Goal: Transaction & Acquisition: Download file/media

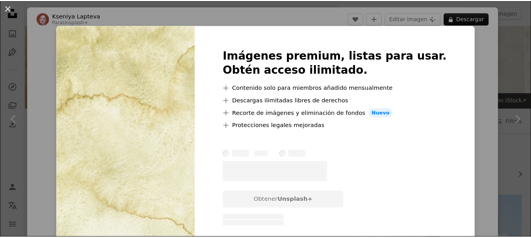
scroll to position [511, 0]
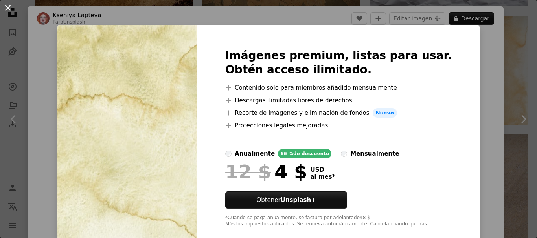
click at [9, 6] on button "An X shape" at bounding box center [7, 7] width 9 height 9
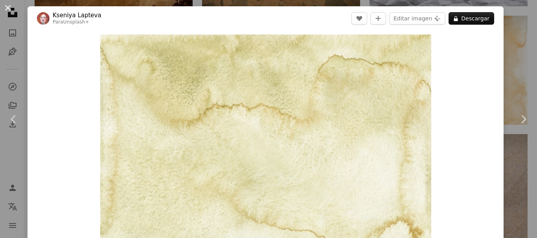
click at [7, 7] on button "An X shape" at bounding box center [7, 7] width 9 height 9
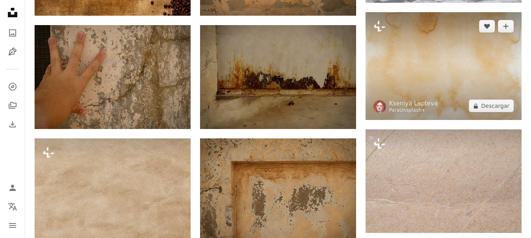
scroll to position [589, 0]
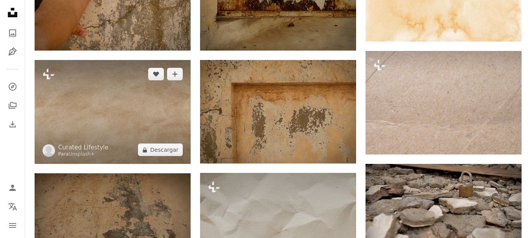
click at [100, 122] on img at bounding box center [113, 112] width 156 height 104
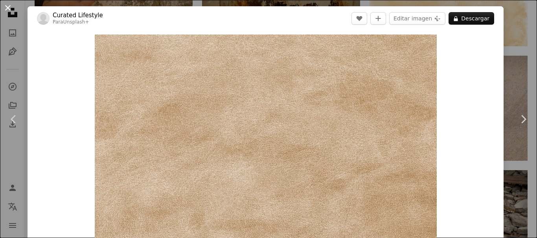
click at [5, 6] on button "An X shape" at bounding box center [7, 7] width 9 height 9
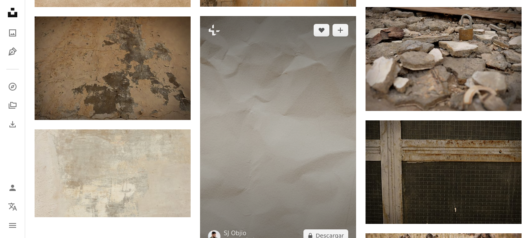
scroll to position [825, 0]
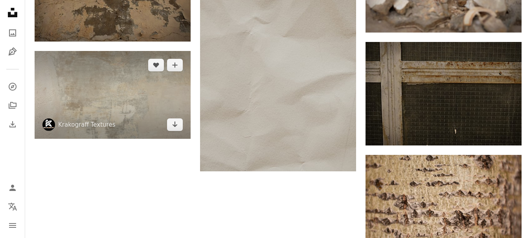
click at [141, 98] on img at bounding box center [113, 95] width 156 height 88
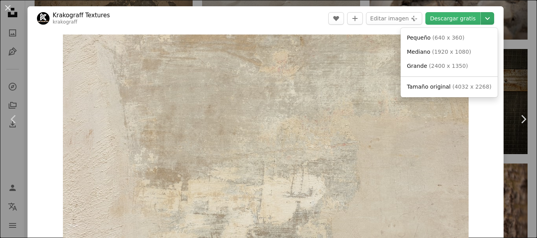
click at [481, 20] on icon "Chevron down" at bounding box center [487, 18] width 13 height 9
click at [451, 53] on span "( 1920 x 1080 )" at bounding box center [451, 52] width 39 height 6
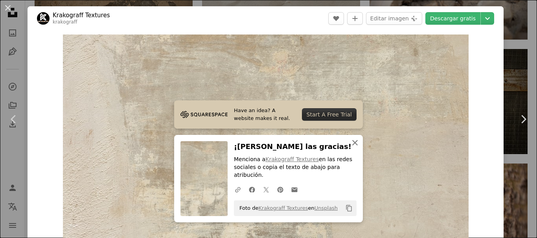
click at [350, 148] on icon "An X shape" at bounding box center [354, 142] width 9 height 9
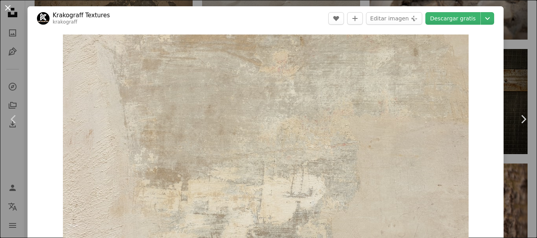
click at [8, 8] on button "An X shape" at bounding box center [7, 7] width 9 height 9
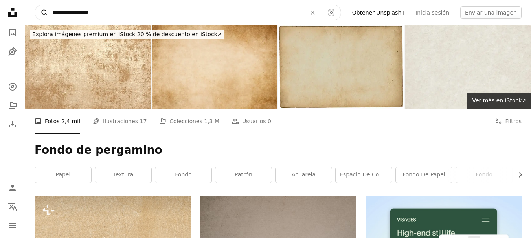
drag, startPoint x: 129, startPoint y: 10, endPoint x: 46, endPoint y: 11, distance: 83.3
click at [46, 11] on form "**********" at bounding box center [188, 13] width 306 height 16
type input "**********"
click at [35, 5] on button "A magnifying glass" at bounding box center [41, 12] width 13 height 15
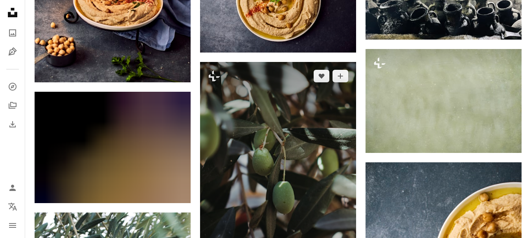
scroll to position [536, 0]
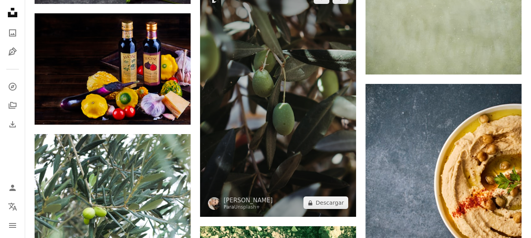
click at [297, 115] on img at bounding box center [278, 101] width 156 height 234
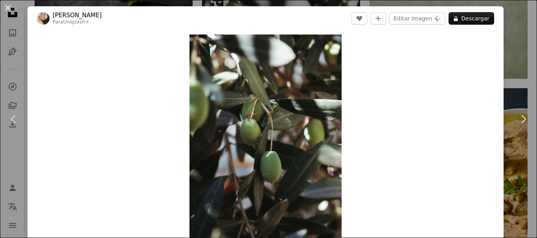
click at [6, 6] on button "An X shape" at bounding box center [7, 7] width 9 height 9
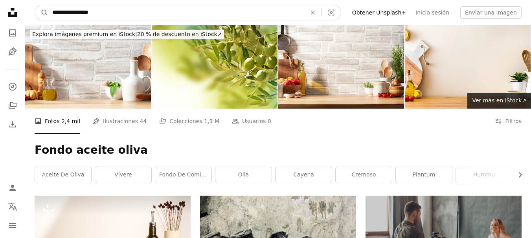
drag, startPoint x: 105, startPoint y: 14, endPoint x: 83, endPoint y: 15, distance: 22.1
click at [79, 15] on input "**********" at bounding box center [176, 12] width 256 height 15
type input "**********"
click at [35, 5] on button "A magnifying glass" at bounding box center [41, 12] width 13 height 15
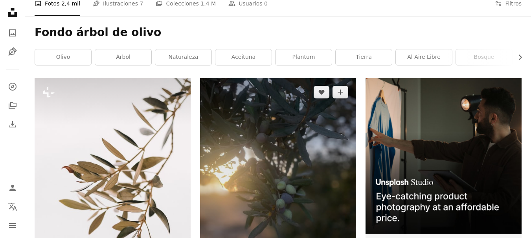
scroll to position [196, 0]
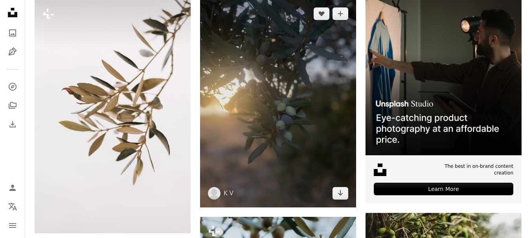
click at [309, 139] on img at bounding box center [278, 104] width 156 height 208
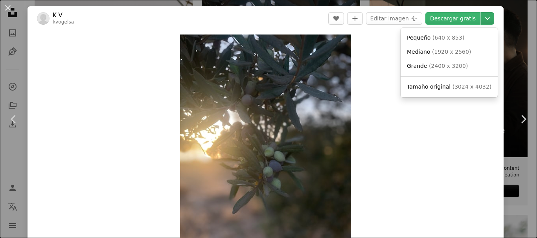
click at [483, 19] on icon "Chevron down" at bounding box center [487, 18] width 13 height 9
click at [453, 47] on link "Mediano ( 1920 x 2560 )" at bounding box center [448, 52] width 91 height 14
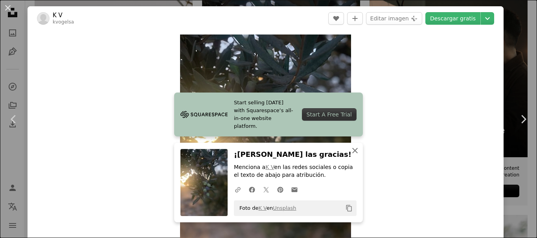
click at [350, 151] on icon "An X shape" at bounding box center [354, 150] width 9 height 9
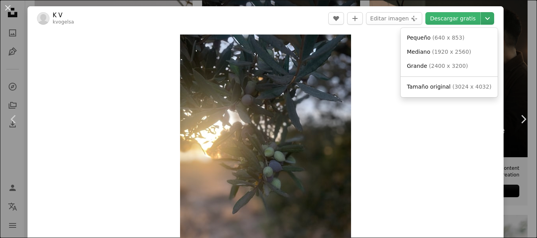
click at [481, 17] on icon "Chevron down" at bounding box center [487, 18] width 13 height 9
click at [434, 50] on span "( 1920 x 2560 )" at bounding box center [451, 52] width 39 height 6
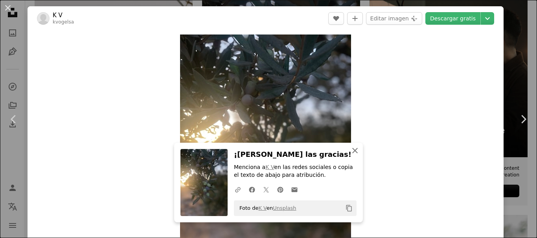
click at [352, 153] on icon "button" at bounding box center [354, 150] width 5 height 5
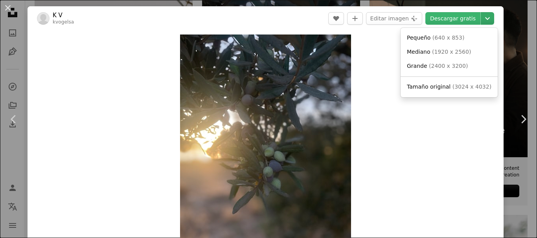
click at [481, 17] on icon "Chevron down" at bounding box center [487, 18] width 13 height 9
click at [432, 52] on span "( 1920 x 2560 )" at bounding box center [451, 52] width 39 height 6
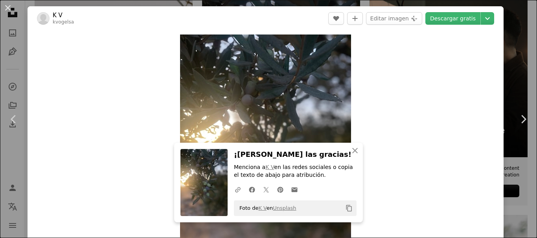
click at [370, 73] on div "Zoom in" at bounding box center [265, 149] width 476 height 236
click at [11, 6] on button "An X shape" at bounding box center [7, 7] width 9 height 9
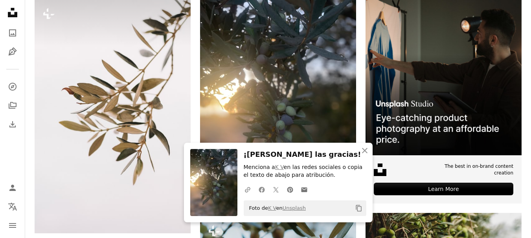
click at [261, 190] on icon "Facebook icon" at bounding box center [261, 190] width 7 height 7
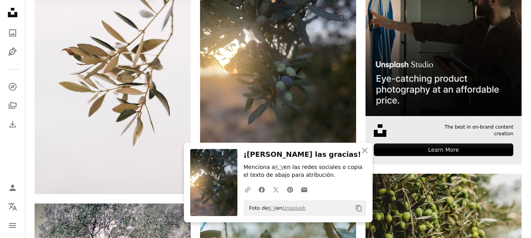
scroll to position [275, 0]
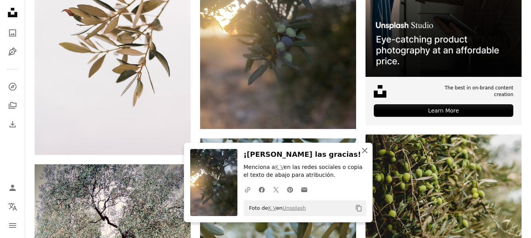
click at [366, 150] on icon "An X shape" at bounding box center [364, 150] width 9 height 9
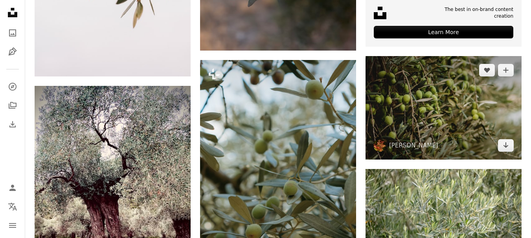
scroll to position [432, 0]
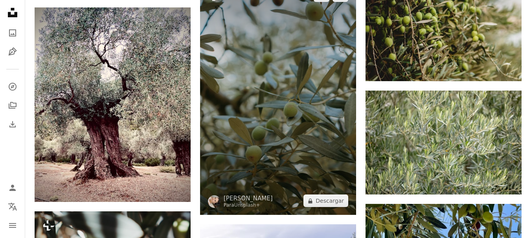
click at [301, 128] on img at bounding box center [278, 99] width 156 height 234
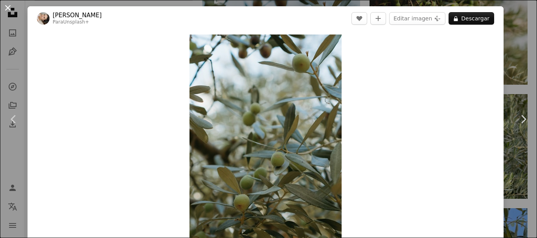
click at [11, 6] on button "An X shape" at bounding box center [7, 7] width 9 height 9
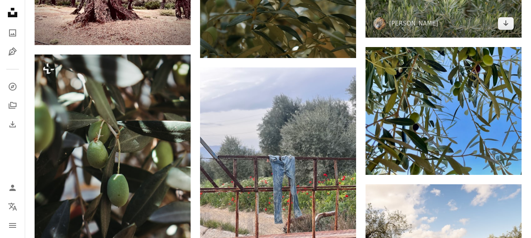
scroll to position [628, 0]
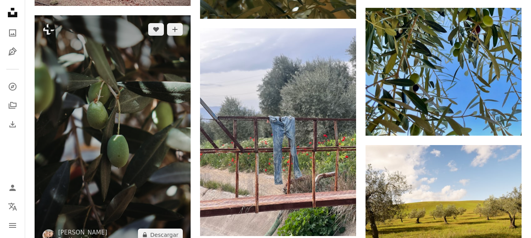
click at [163, 155] on img at bounding box center [113, 132] width 156 height 234
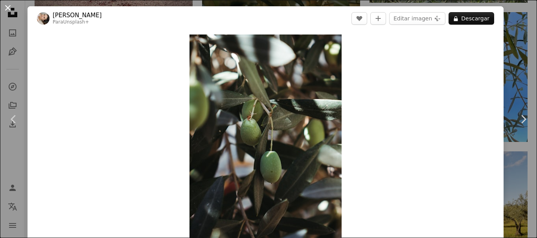
click at [9, 6] on button "An X shape" at bounding box center [7, 7] width 9 height 9
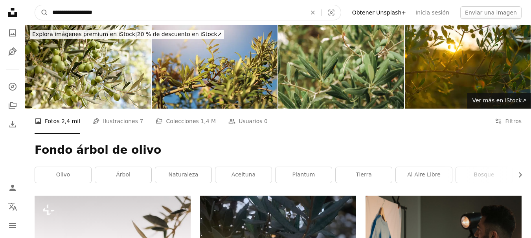
drag, startPoint x: 130, startPoint y: 9, endPoint x: 49, endPoint y: 11, distance: 80.5
click at [49, 11] on input "**********" at bounding box center [176, 12] width 256 height 15
paste input "Encuentra imágenes en todo el sitio"
type input "**********"
click at [35, 5] on button "A magnifying glass" at bounding box center [41, 12] width 13 height 15
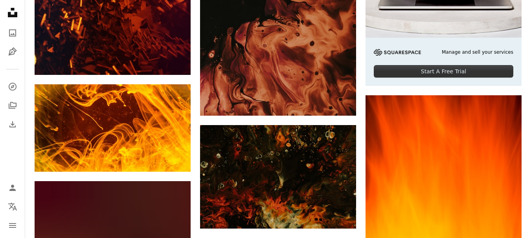
scroll to position [354, 0]
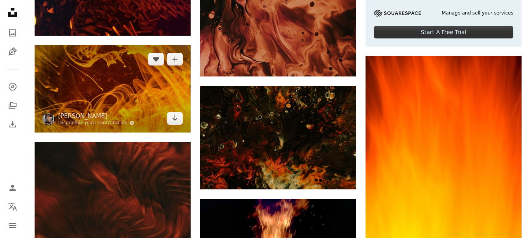
click at [133, 104] on img at bounding box center [113, 89] width 156 height 88
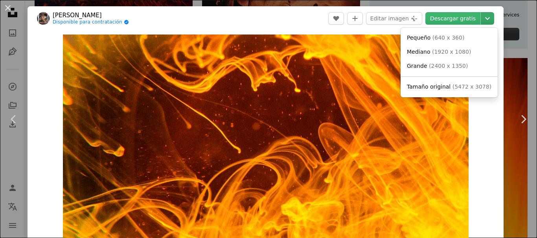
click at [481, 16] on icon "Chevron down" at bounding box center [487, 18] width 13 height 9
click at [453, 53] on span "( 1920 x 1080 )" at bounding box center [451, 52] width 39 height 6
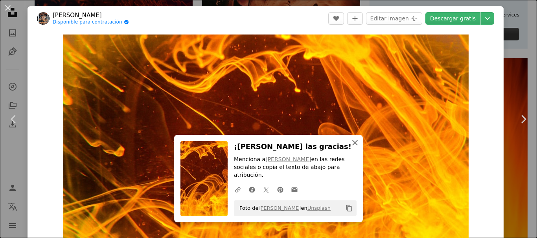
click at [352, 146] on icon "button" at bounding box center [354, 142] width 5 height 5
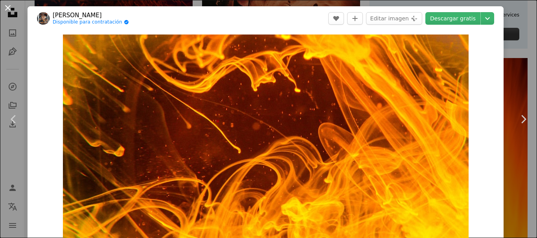
click at [6, 4] on button "An X shape" at bounding box center [7, 7] width 9 height 9
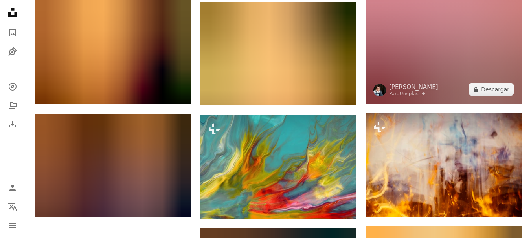
scroll to position [1061, 0]
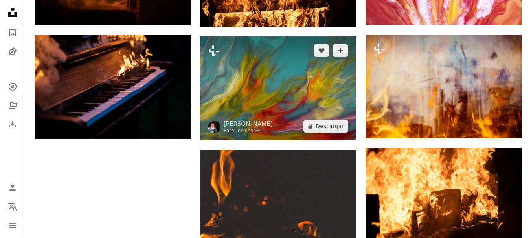
click at [299, 85] on img at bounding box center [278, 89] width 156 height 104
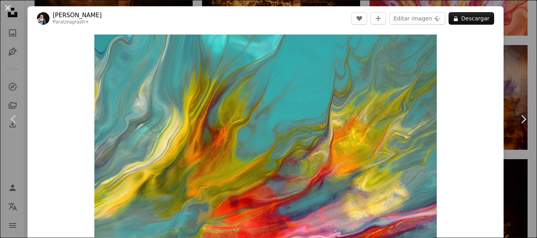
click at [11, 7] on button "An X shape" at bounding box center [7, 7] width 9 height 9
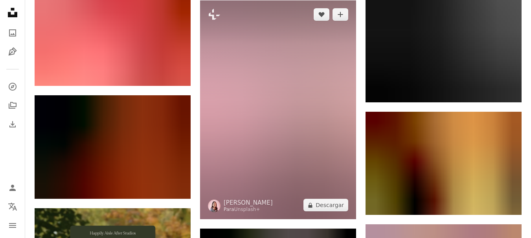
scroll to position [1414, 0]
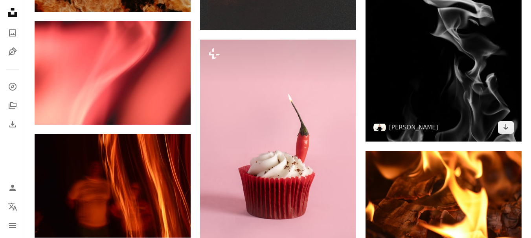
click at [438, 83] on img at bounding box center [443, 25] width 156 height 234
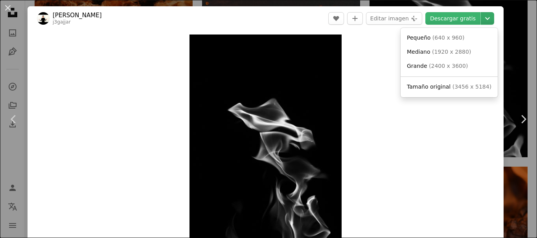
click at [485, 19] on icon "Elegir el tamaño de descarga" at bounding box center [487, 18] width 5 height 3
click at [455, 52] on span "( 1920 x 2880 )" at bounding box center [451, 52] width 39 height 6
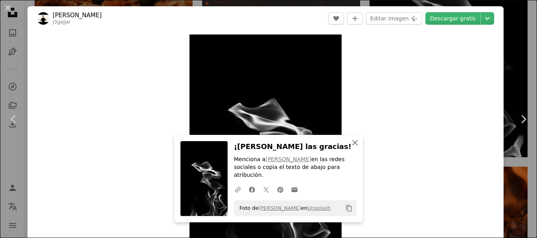
click at [352, 146] on icon "button" at bounding box center [354, 142] width 5 height 5
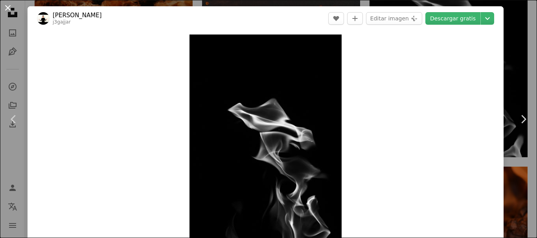
click at [7, 6] on button "An X shape" at bounding box center [7, 7] width 9 height 9
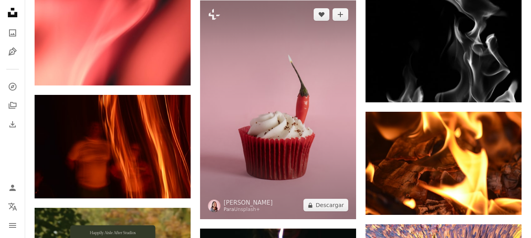
scroll to position [1532, 0]
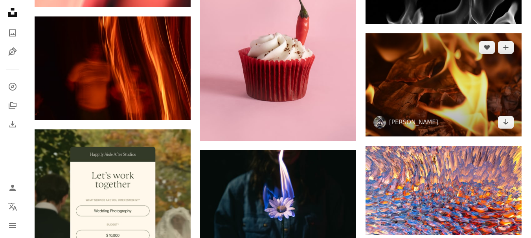
click at [438, 97] on img at bounding box center [443, 84] width 156 height 103
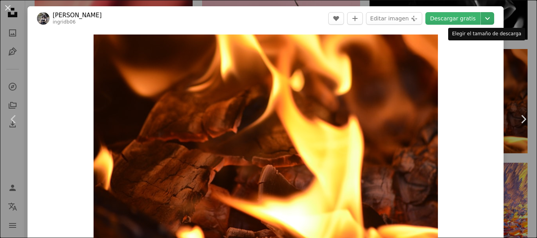
click at [482, 18] on icon "Chevron down" at bounding box center [487, 18] width 13 height 9
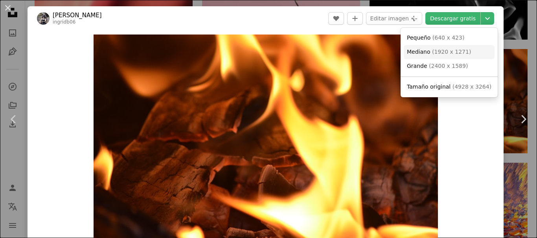
click at [458, 52] on span "( 1920 x 1271 )" at bounding box center [451, 52] width 39 height 6
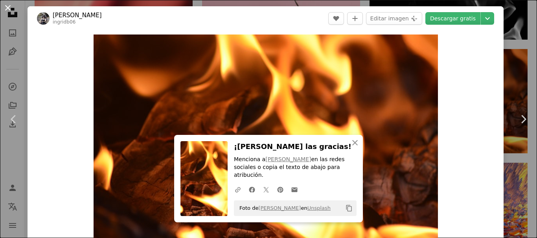
click at [9, 8] on button "An X shape" at bounding box center [7, 7] width 9 height 9
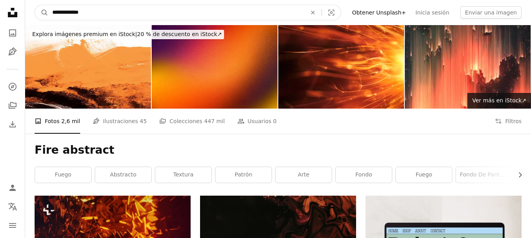
drag, startPoint x: 112, startPoint y: 11, endPoint x: 50, endPoint y: 12, distance: 61.3
click at [50, 12] on input "**********" at bounding box center [176, 12] width 256 height 15
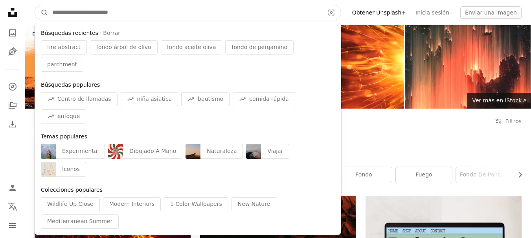
paste input "**********"
type input "**********"
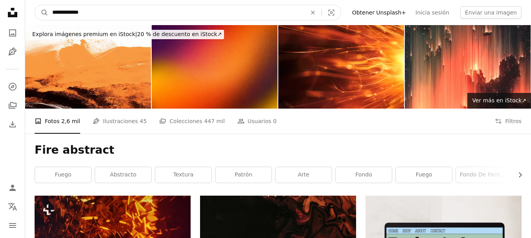
click button "A magnifying glass" at bounding box center [41, 12] width 13 height 15
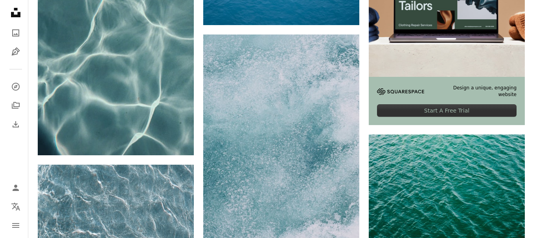
scroll to position [354, 0]
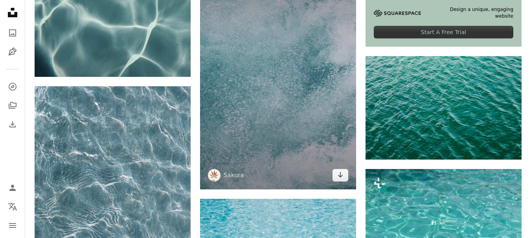
click at [308, 77] on img at bounding box center [278, 73] width 156 height 234
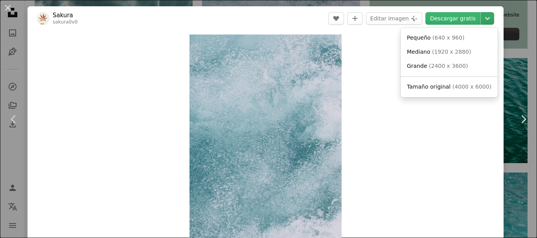
click at [481, 16] on icon "Chevron down" at bounding box center [487, 18] width 13 height 9
click at [458, 54] on span "( 1920 x 2880 )" at bounding box center [451, 52] width 39 height 6
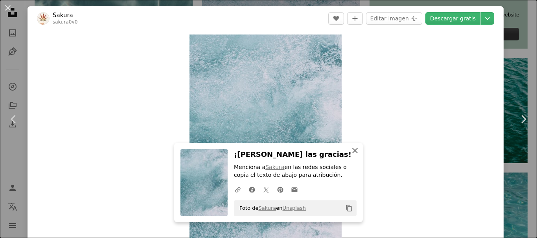
click at [350, 150] on icon "An X shape" at bounding box center [354, 150] width 9 height 9
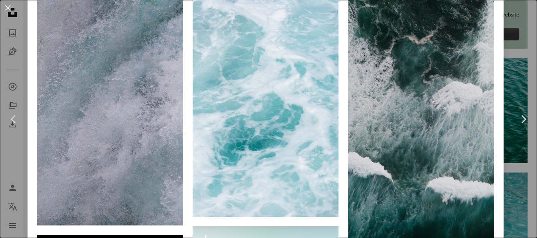
scroll to position [557, 0]
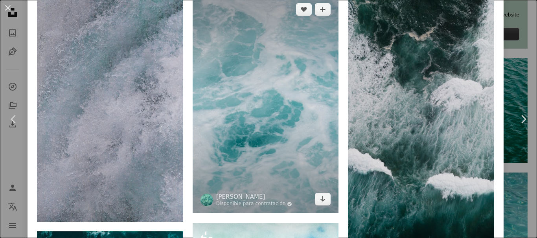
click at [280, 94] on img at bounding box center [265, 104] width 146 height 219
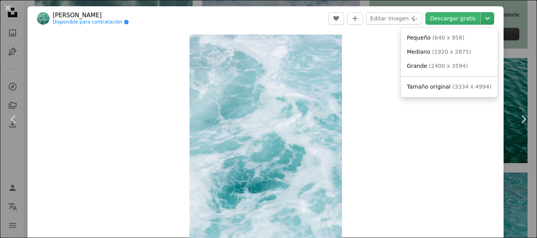
click at [485, 18] on icon "Elegir el tamaño de descarga" at bounding box center [487, 18] width 5 height 3
click at [444, 53] on span "( 1920 x 2875 )" at bounding box center [451, 52] width 39 height 6
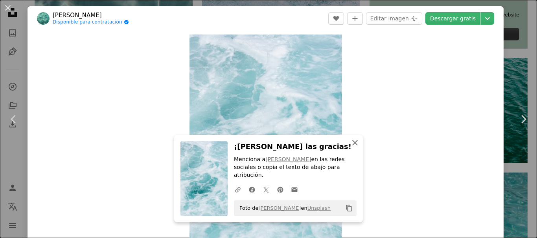
click at [354, 146] on icon "button" at bounding box center [354, 142] width 5 height 5
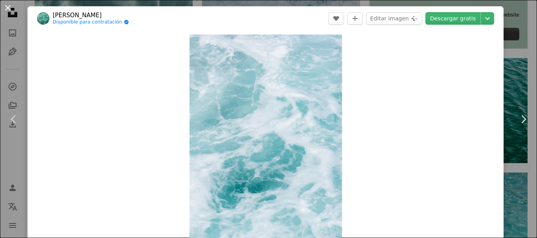
click at [7, 11] on button "An X shape" at bounding box center [7, 7] width 9 height 9
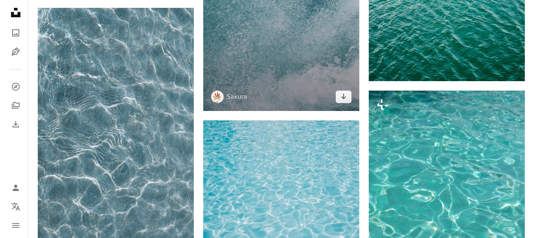
scroll to position [511, 0]
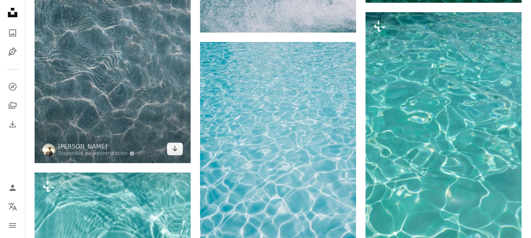
click at [154, 70] on img at bounding box center [113, 46] width 156 height 234
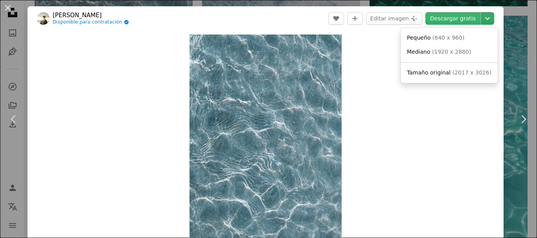
click at [483, 16] on icon "Chevron down" at bounding box center [487, 18] width 13 height 9
click at [417, 50] on span "Mediano" at bounding box center [419, 52] width 24 height 6
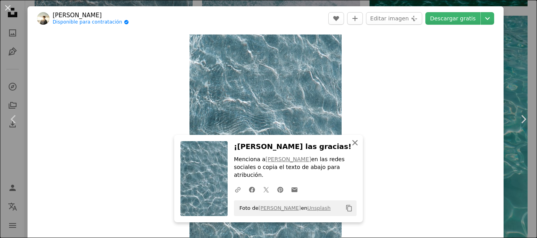
click at [352, 146] on icon "button" at bounding box center [354, 142] width 5 height 5
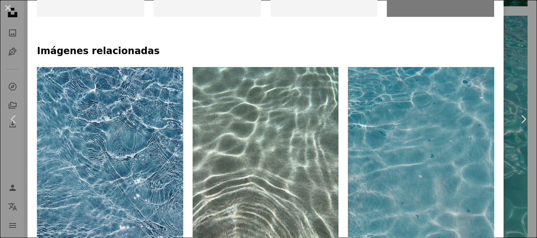
scroll to position [550, 0]
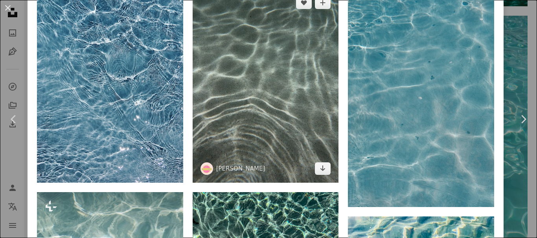
click at [294, 104] on img at bounding box center [265, 86] width 146 height 195
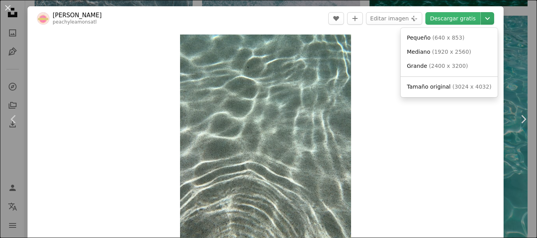
click at [484, 19] on icon "Chevron down" at bounding box center [487, 18] width 13 height 9
click at [456, 51] on span "( 1920 x 2560 )" at bounding box center [451, 52] width 39 height 6
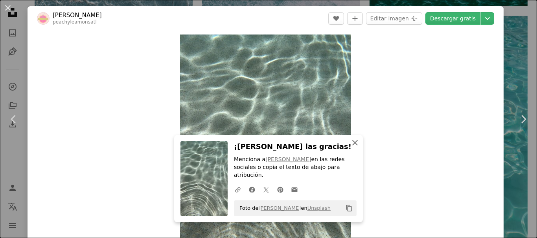
click at [351, 148] on icon "An X shape" at bounding box center [354, 142] width 9 height 9
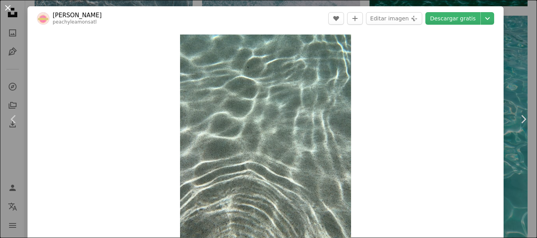
click at [7, 7] on button "An X shape" at bounding box center [7, 7] width 9 height 9
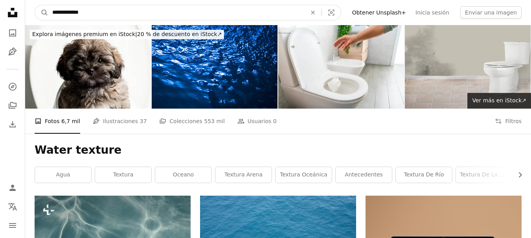
drag, startPoint x: 106, startPoint y: 16, endPoint x: 102, endPoint y: 10, distance: 7.2
click at [60, 10] on input "**********" at bounding box center [176, 12] width 256 height 15
click at [53, 11] on input "**********" at bounding box center [176, 12] width 256 height 15
drag, startPoint x: 51, startPoint y: 12, endPoint x: 63, endPoint y: 14, distance: 12.3
click at [63, 14] on input "**********" at bounding box center [176, 12] width 256 height 15
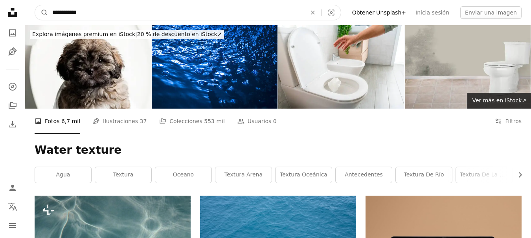
type input "**********"
click at [35, 5] on button "A magnifying glass" at bounding box center [41, 12] width 13 height 15
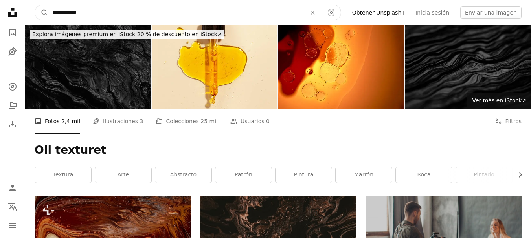
click at [53, 11] on input "**********" at bounding box center [176, 12] width 256 height 15
type input "**********"
click at [35, 5] on button "A magnifying glass" at bounding box center [41, 12] width 13 height 15
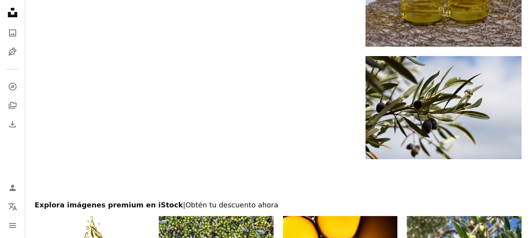
scroll to position [1345, 0]
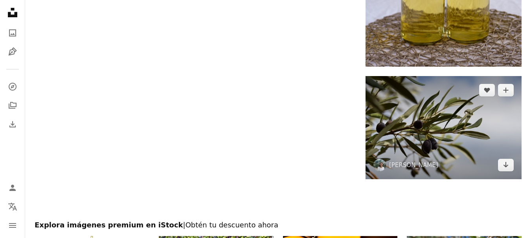
click at [437, 122] on img at bounding box center [443, 127] width 156 height 103
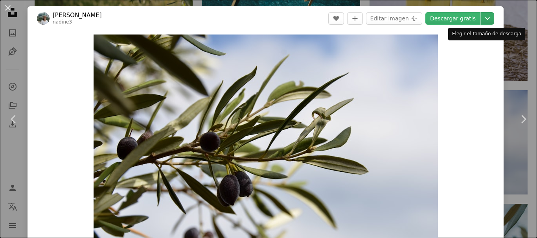
click at [482, 17] on icon "Chevron down" at bounding box center [487, 18] width 13 height 9
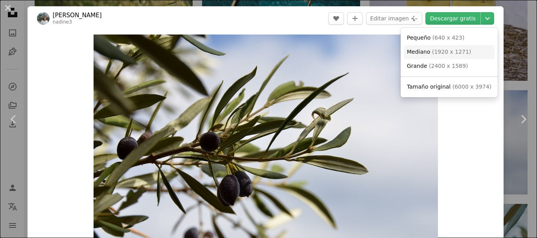
click at [453, 49] on span "( 1920 x 1271 )" at bounding box center [451, 52] width 39 height 6
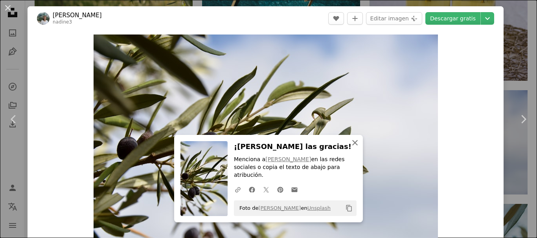
click at [352, 146] on icon "button" at bounding box center [354, 142] width 5 height 5
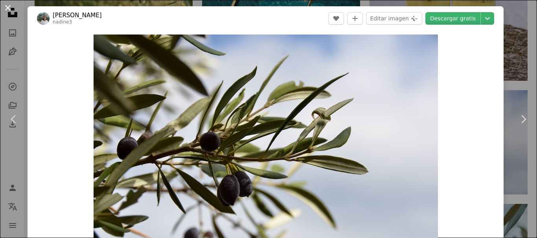
click at [11, 6] on button "An X shape" at bounding box center [7, 7] width 9 height 9
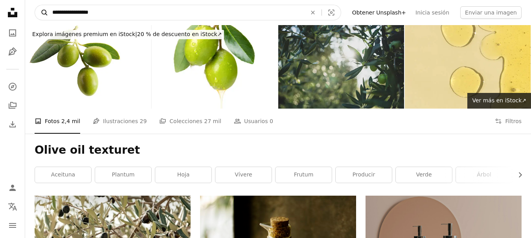
drag, startPoint x: 106, startPoint y: 16, endPoint x: 48, endPoint y: 13, distance: 59.0
click at [48, 13] on form "**********" at bounding box center [188, 13] width 306 height 16
type input "**********"
click at [35, 5] on button "A magnifying glass" at bounding box center [41, 12] width 13 height 15
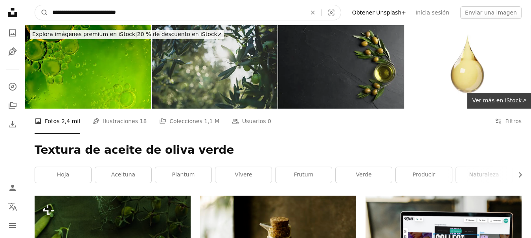
click at [71, 14] on input "**********" at bounding box center [176, 12] width 256 height 15
type input "**********"
click at [35, 5] on button "A magnifying glass" at bounding box center [41, 12] width 13 height 15
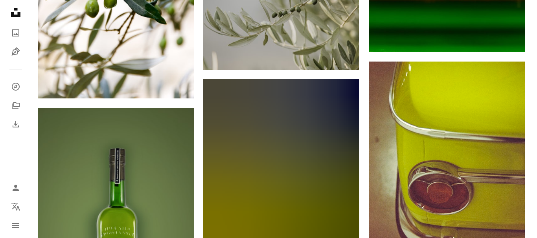
scroll to position [1139, 0]
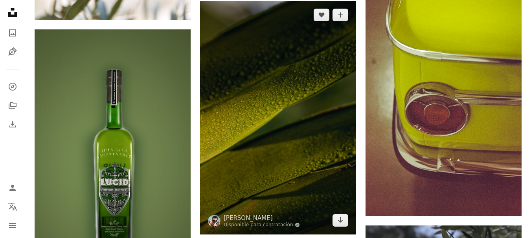
click at [329, 77] on img at bounding box center [278, 118] width 156 height 234
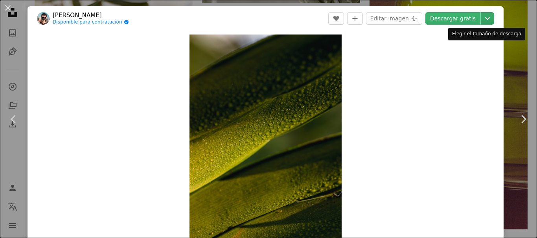
click at [481, 16] on icon "Chevron down" at bounding box center [487, 18] width 13 height 9
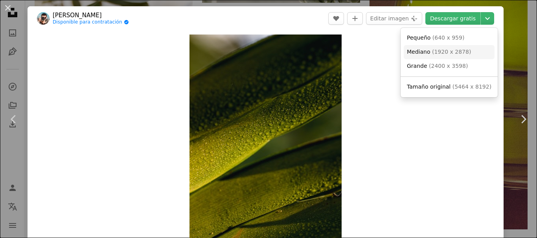
click at [432, 53] on span "( 1920 x 2878 )" at bounding box center [451, 52] width 39 height 6
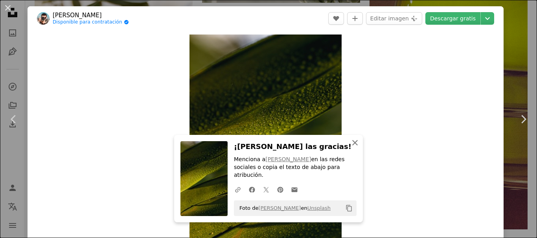
click at [350, 148] on icon "An X shape" at bounding box center [354, 142] width 9 height 9
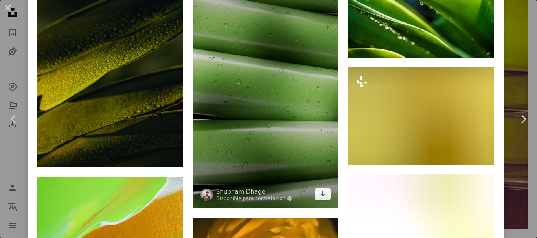
scroll to position [628, 0]
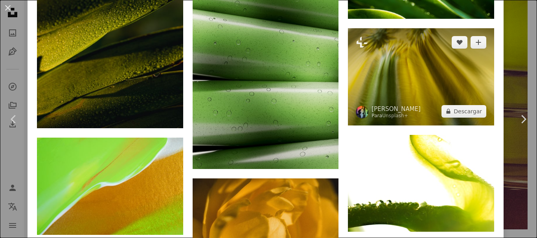
click at [406, 52] on img at bounding box center [421, 76] width 146 height 97
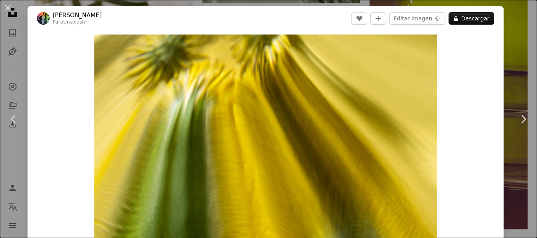
drag, startPoint x: 10, startPoint y: 5, endPoint x: 14, endPoint y: 13, distance: 9.5
click at [10, 5] on button "An X shape" at bounding box center [7, 7] width 9 height 9
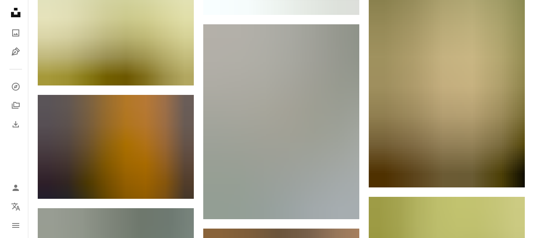
scroll to position [1807, 0]
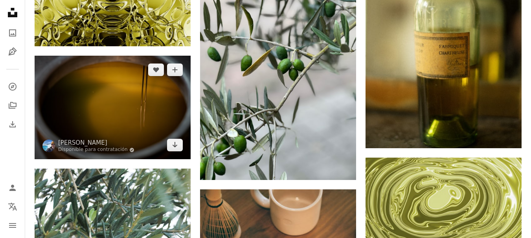
click at [136, 105] on img at bounding box center [113, 108] width 156 height 104
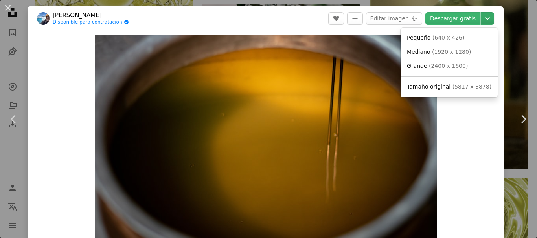
click at [484, 17] on icon "Chevron down" at bounding box center [487, 18] width 13 height 9
click at [427, 50] on span "Mediano" at bounding box center [419, 52] width 24 height 6
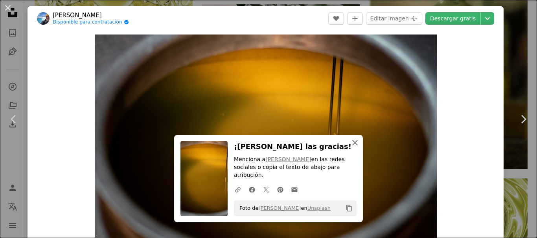
click at [353, 146] on icon "button" at bounding box center [354, 142] width 5 height 5
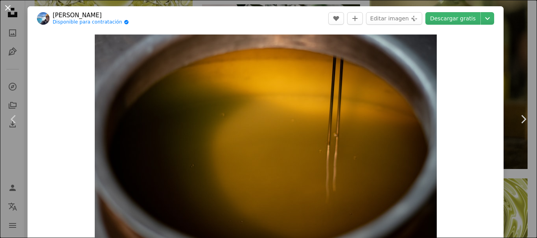
click at [7, 8] on button "An X shape" at bounding box center [7, 7] width 9 height 9
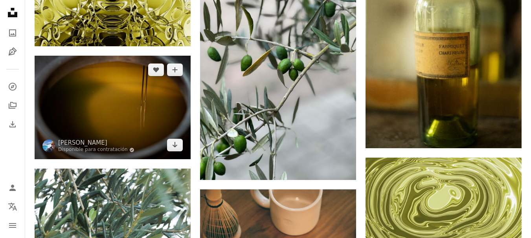
click at [137, 117] on img at bounding box center [113, 108] width 156 height 104
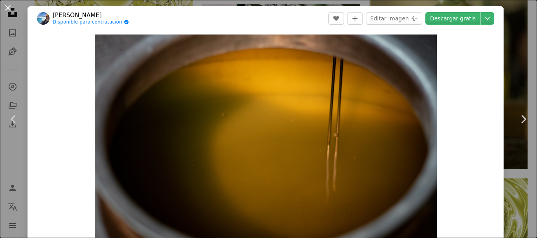
click at [11, 7] on button "An X shape" at bounding box center [7, 7] width 9 height 9
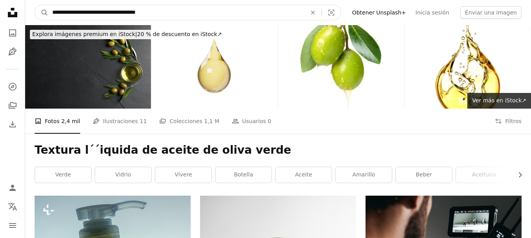
drag, startPoint x: 182, startPoint y: 10, endPoint x: 51, endPoint y: 11, distance: 130.4
click at [51, 11] on input "**********" at bounding box center [176, 12] width 256 height 15
type input "**********"
click at [35, 5] on button "A magnifying glass" at bounding box center [41, 12] width 13 height 15
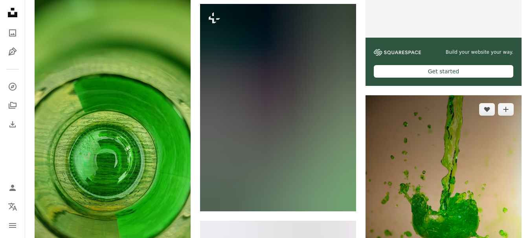
scroll to position [393, 0]
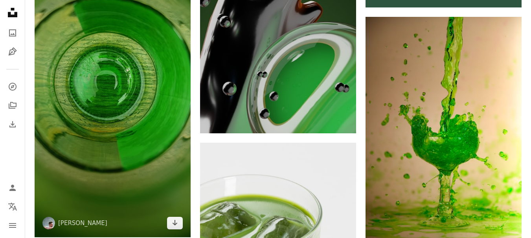
click at [129, 101] on img at bounding box center [113, 77] width 156 height 321
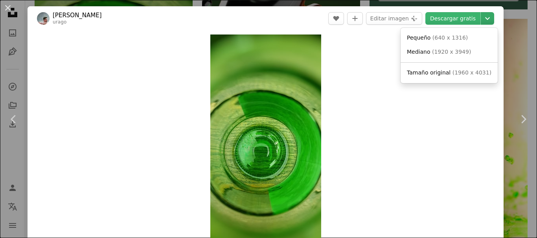
click at [481, 18] on icon "Chevron down" at bounding box center [487, 18] width 13 height 9
click at [442, 51] on span "( 1920 x 3949 )" at bounding box center [451, 52] width 39 height 6
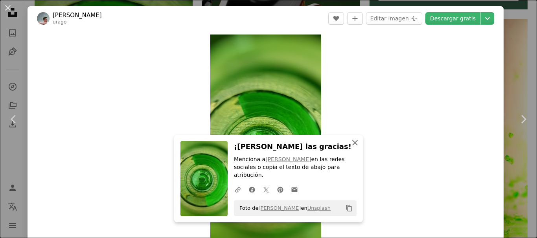
click at [354, 148] on icon "An X shape" at bounding box center [354, 142] width 9 height 9
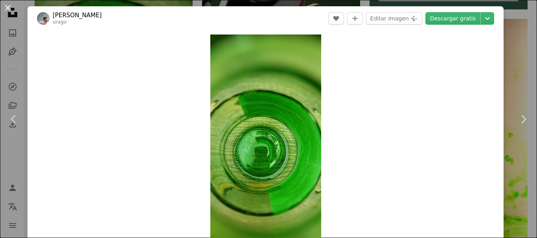
click at [9, 6] on button "An X shape" at bounding box center [7, 7] width 9 height 9
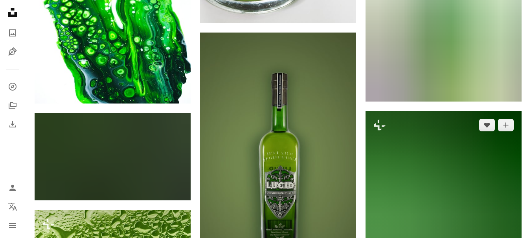
scroll to position [825, 0]
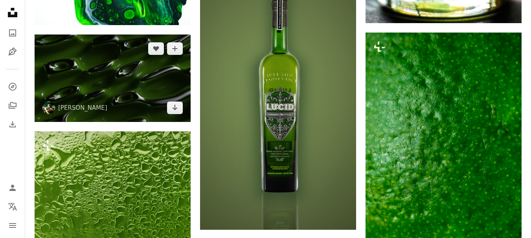
click at [136, 86] on img at bounding box center [113, 79] width 156 height 88
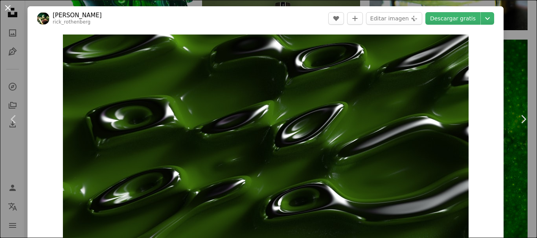
click at [7, 8] on button "An X shape" at bounding box center [7, 7] width 9 height 9
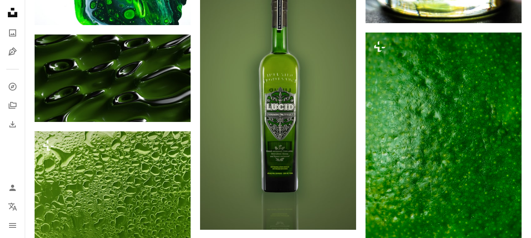
scroll to position [903, 0]
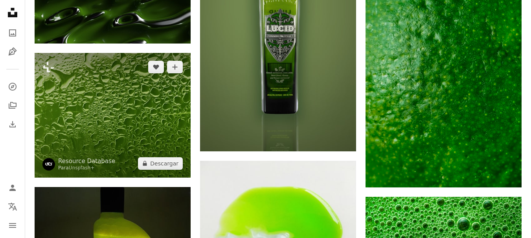
click at [129, 126] on img at bounding box center [113, 115] width 156 height 125
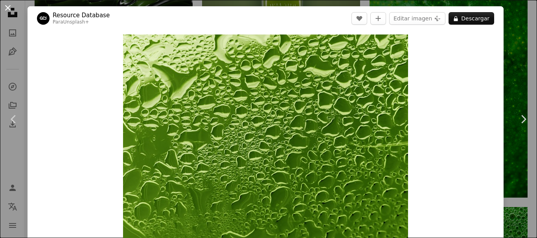
click at [4, 7] on button "An X shape" at bounding box center [7, 7] width 9 height 9
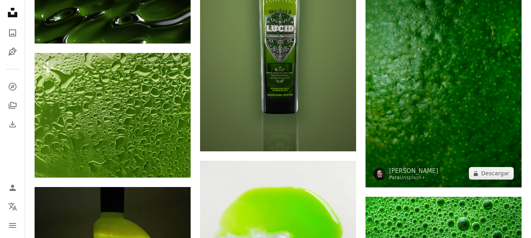
scroll to position [982, 0]
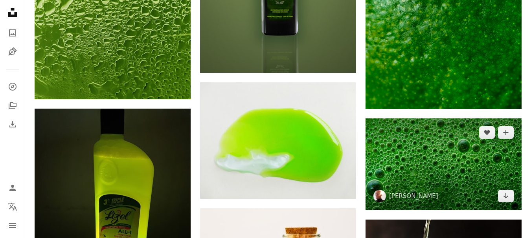
click at [436, 155] on img at bounding box center [443, 165] width 156 height 92
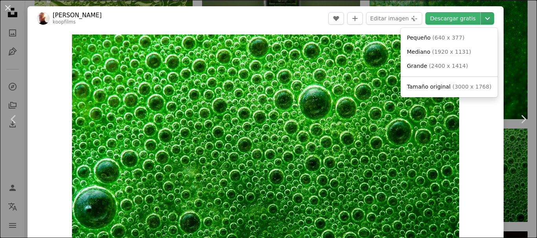
click at [485, 18] on icon "Elegir el tamaño de descarga" at bounding box center [487, 18] width 5 height 3
click at [446, 53] on span "( 1920 x 1131 )" at bounding box center [451, 52] width 39 height 6
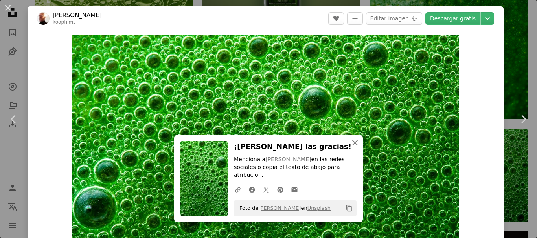
click at [350, 148] on icon "An X shape" at bounding box center [354, 142] width 9 height 9
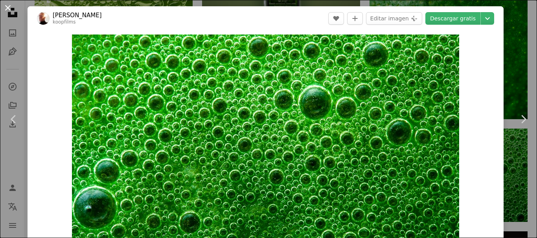
click at [11, 7] on button "An X shape" at bounding box center [7, 7] width 9 height 9
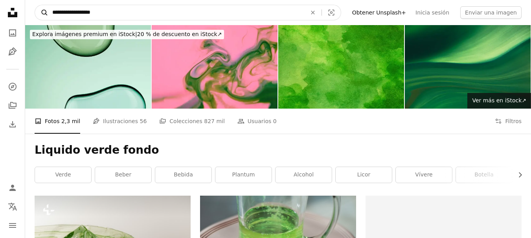
drag, startPoint x: 145, startPoint y: 13, endPoint x: 45, endPoint y: 15, distance: 100.2
click at [45, 15] on form "**********" at bounding box center [188, 13] width 306 height 16
type input "**********"
click at [35, 5] on button "A magnifying glass" at bounding box center [41, 12] width 13 height 15
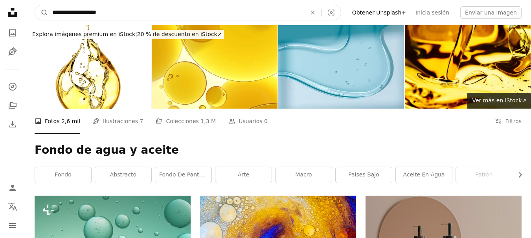
click at [158, 7] on input "**********" at bounding box center [176, 12] width 256 height 15
drag, startPoint x: 94, startPoint y: 12, endPoint x: 136, endPoint y: 24, distance: 43.2
click at [95, 13] on input "**********" at bounding box center [176, 12] width 256 height 15
click at [157, 8] on input "**********" at bounding box center [176, 12] width 256 height 15
click at [92, 13] on input "**********" at bounding box center [176, 12] width 256 height 15
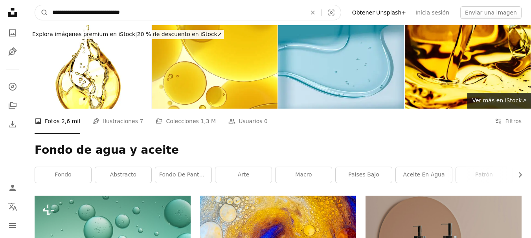
type input "**********"
click at [35, 5] on button "A magnifying glass" at bounding box center [41, 12] width 13 height 15
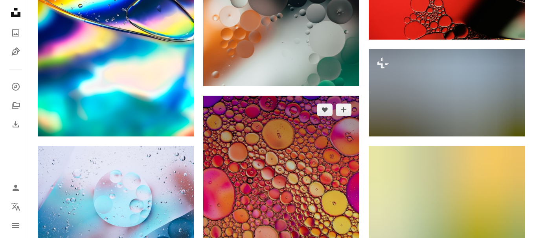
scroll to position [707, 0]
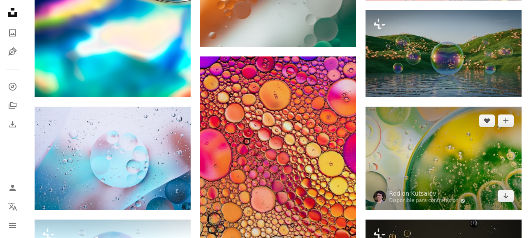
click at [453, 150] on img at bounding box center [443, 159] width 156 height 104
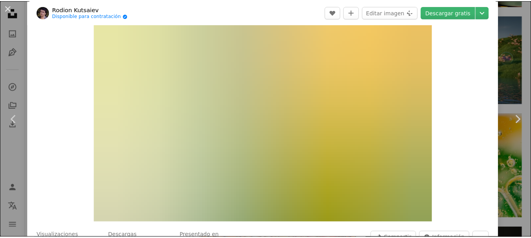
scroll to position [79, 0]
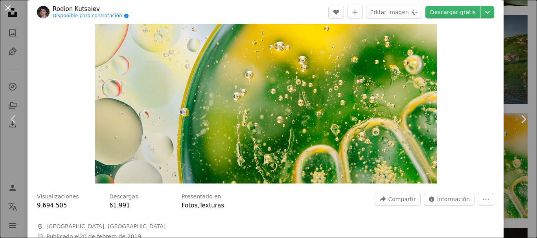
click at [9, 4] on button "An X shape" at bounding box center [7, 7] width 9 height 9
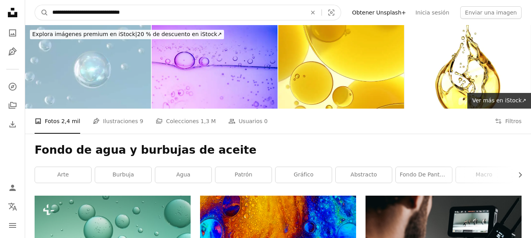
drag, startPoint x: 176, startPoint y: 13, endPoint x: 53, endPoint y: 15, distance: 123.4
click at [53, 15] on input "**********" at bounding box center [176, 12] width 256 height 15
type input "**********"
click at [35, 5] on button "A magnifying glass" at bounding box center [41, 12] width 13 height 15
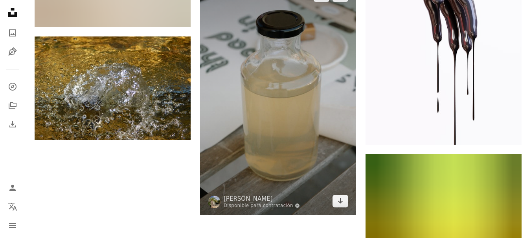
scroll to position [1218, 0]
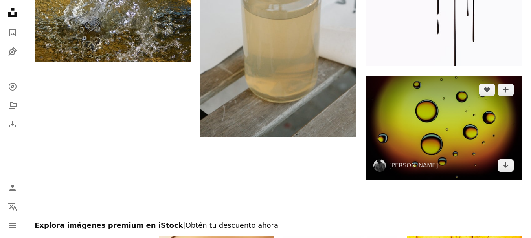
click at [407, 115] on img at bounding box center [443, 128] width 156 height 104
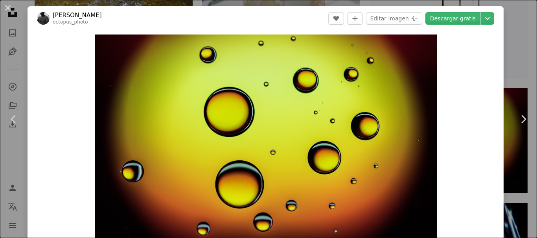
click at [488, 19] on header "[PERSON_NAME] octopus_photo A heart A plus sign Editar imagen Plus sign for Uns…" at bounding box center [265, 18] width 476 height 24
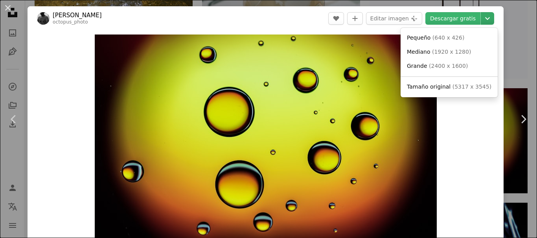
click at [481, 21] on icon "Chevron down" at bounding box center [487, 18] width 13 height 9
click at [440, 52] on span "( 1920 x 1280 )" at bounding box center [451, 52] width 39 height 6
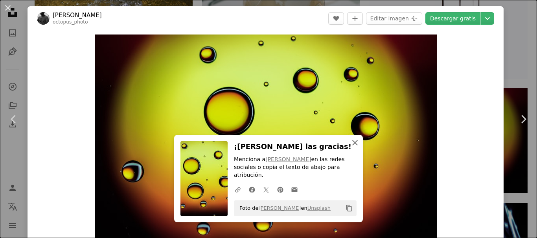
click at [351, 148] on icon "An X shape" at bounding box center [354, 142] width 9 height 9
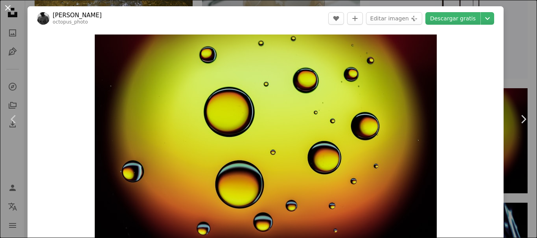
click at [10, 7] on button "An X shape" at bounding box center [7, 7] width 9 height 9
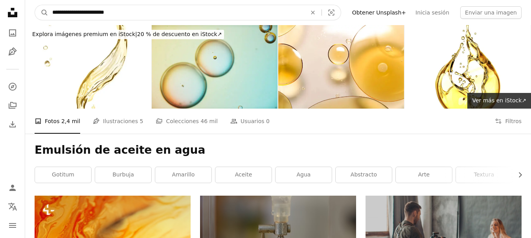
drag, startPoint x: 126, startPoint y: 13, endPoint x: 90, endPoint y: 19, distance: 36.6
click at [48, 4] on nav "**********" at bounding box center [278, 12] width 506 height 25
type input "**********"
click at [35, 5] on button "A magnifying glass" at bounding box center [41, 12] width 13 height 15
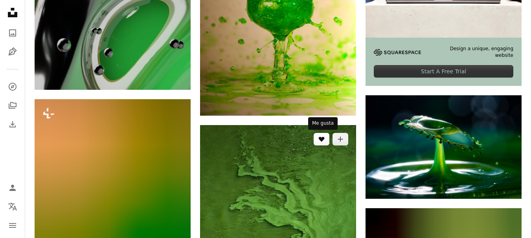
scroll to position [393, 0]
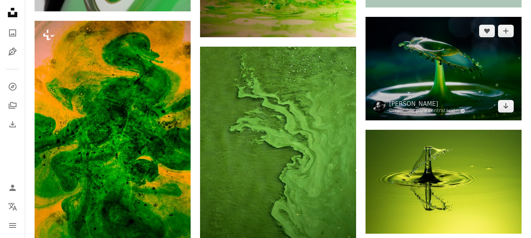
click at [434, 89] on img at bounding box center [443, 69] width 156 height 104
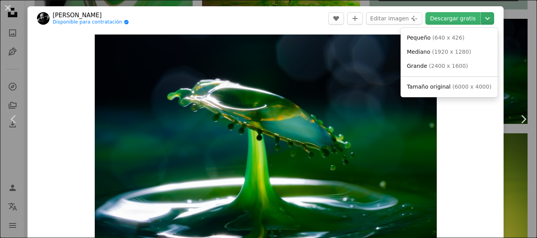
click at [484, 18] on icon "Chevron down" at bounding box center [487, 18] width 13 height 9
click at [453, 51] on span "( 1920 x 1280 )" at bounding box center [451, 52] width 39 height 6
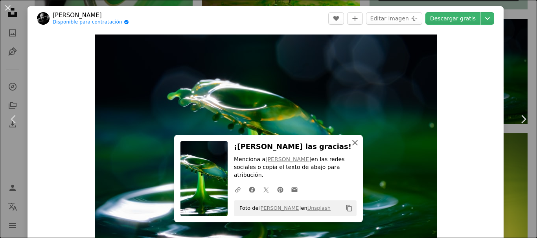
click at [352, 146] on icon "button" at bounding box center [354, 142] width 5 height 5
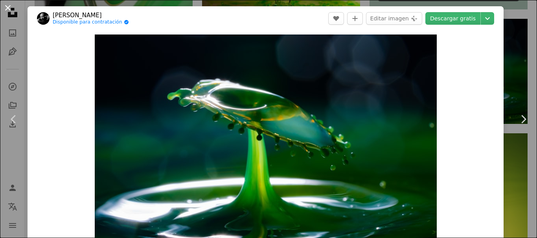
click at [11, 9] on button "An X shape" at bounding box center [7, 7] width 9 height 9
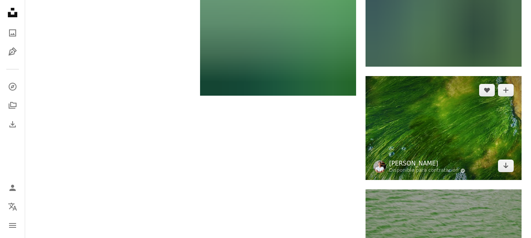
scroll to position [1296, 0]
